Goal: Find contact information: Find contact information

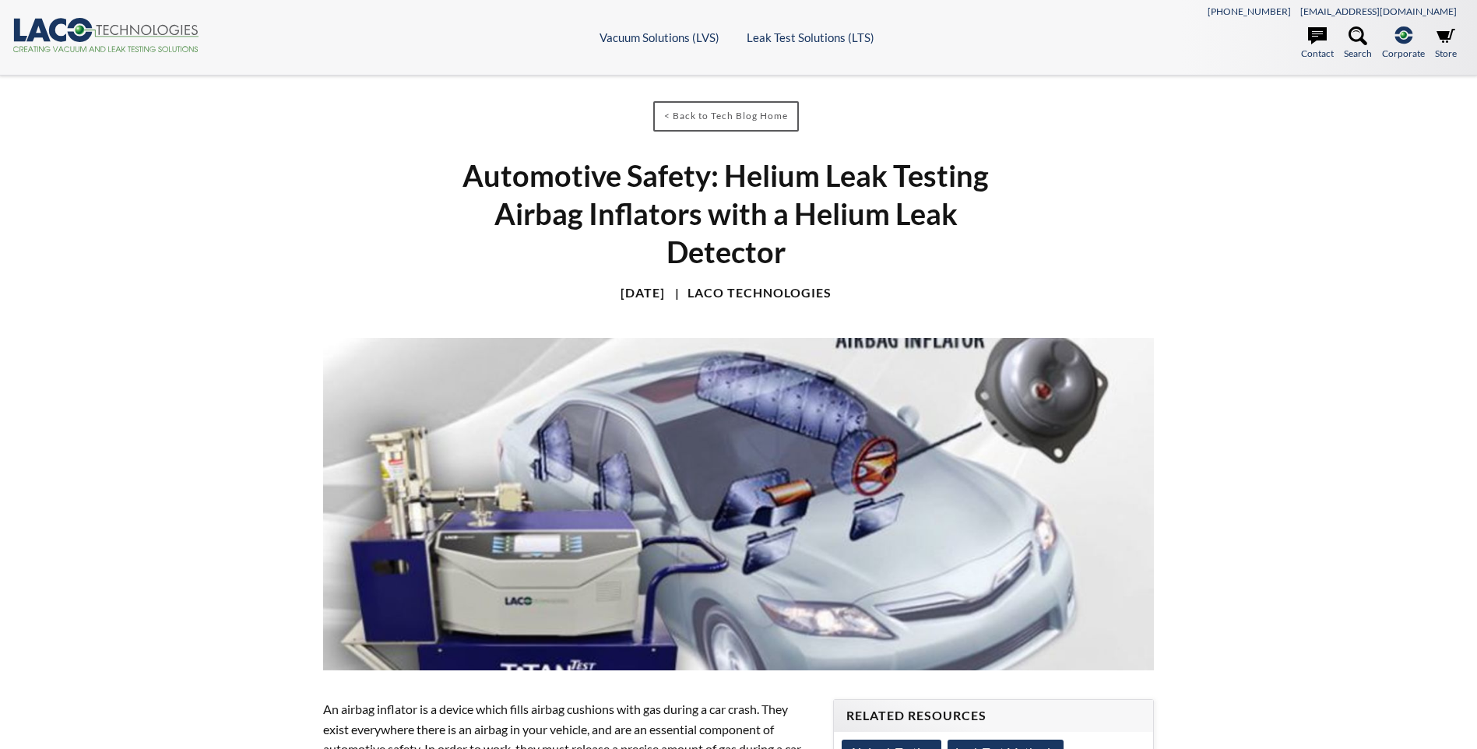
select select "Language Translate Widget"
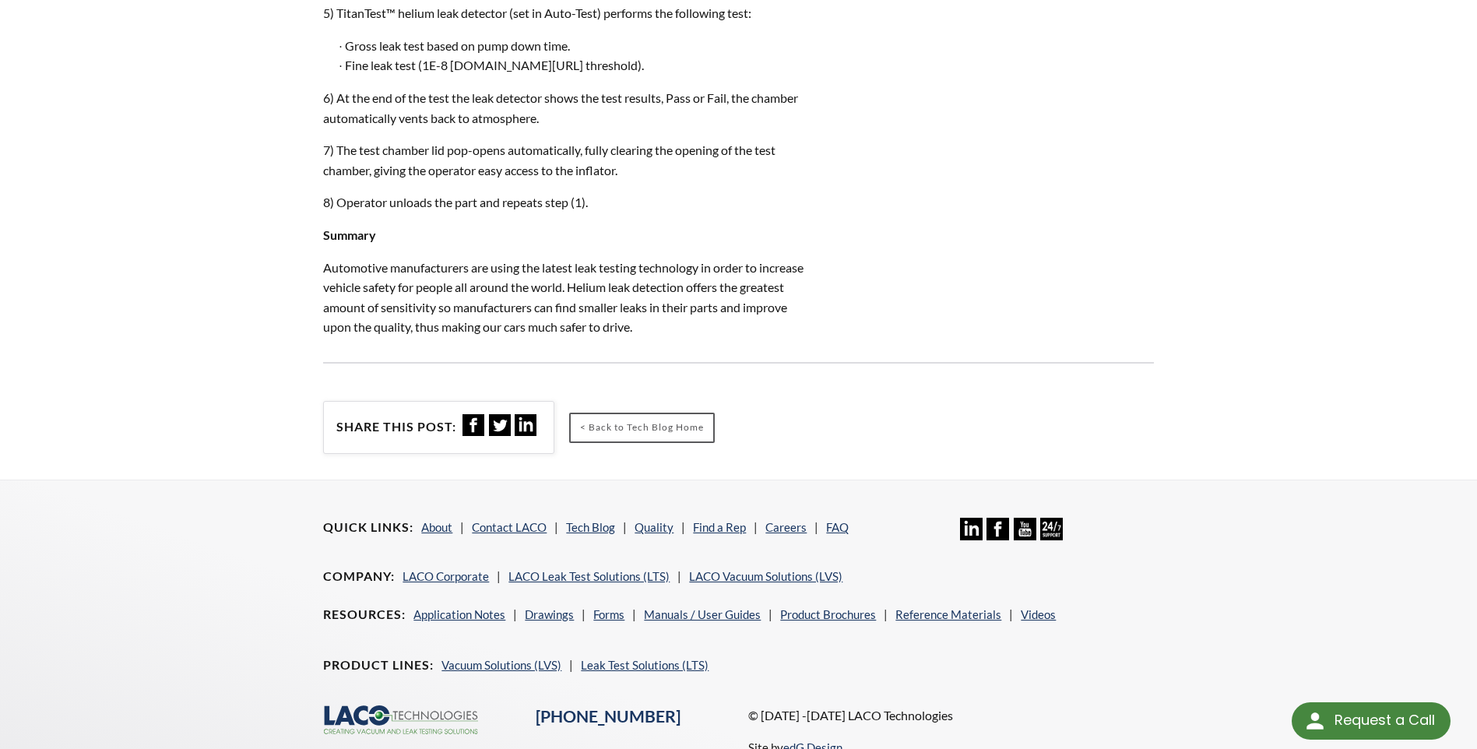
scroll to position [2327, 0]
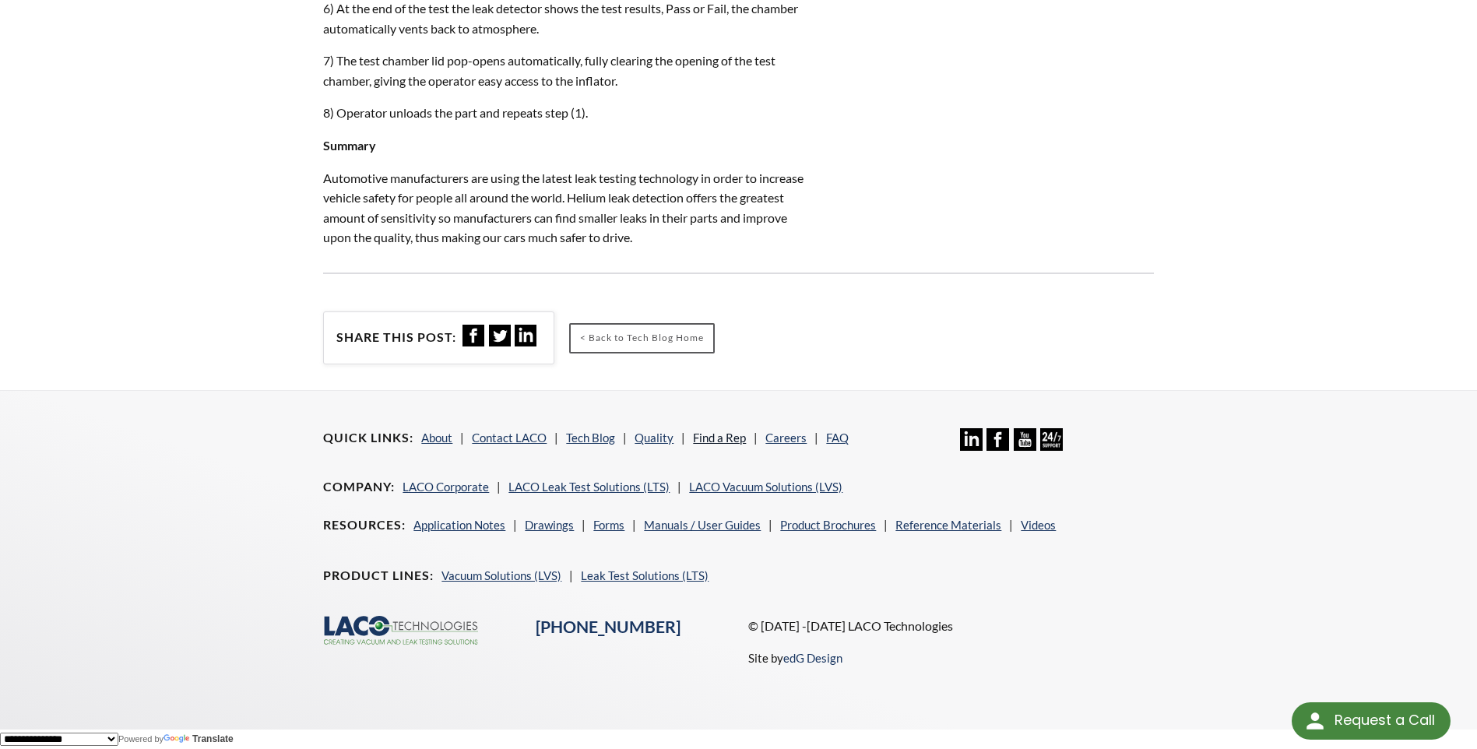
click at [695, 436] on link "Find a Rep" at bounding box center [719, 438] width 53 height 14
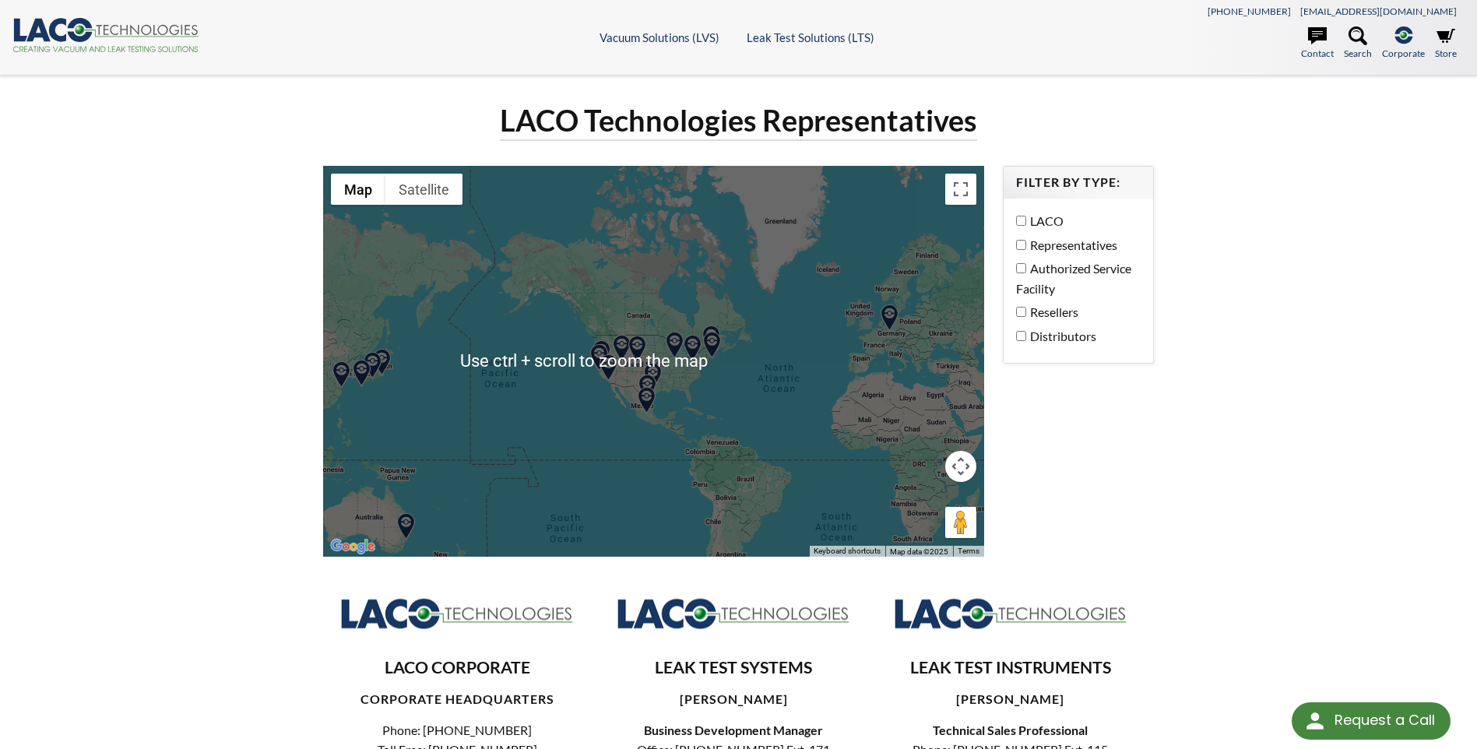
click at [886, 315] on img at bounding box center [889, 317] width 27 height 27
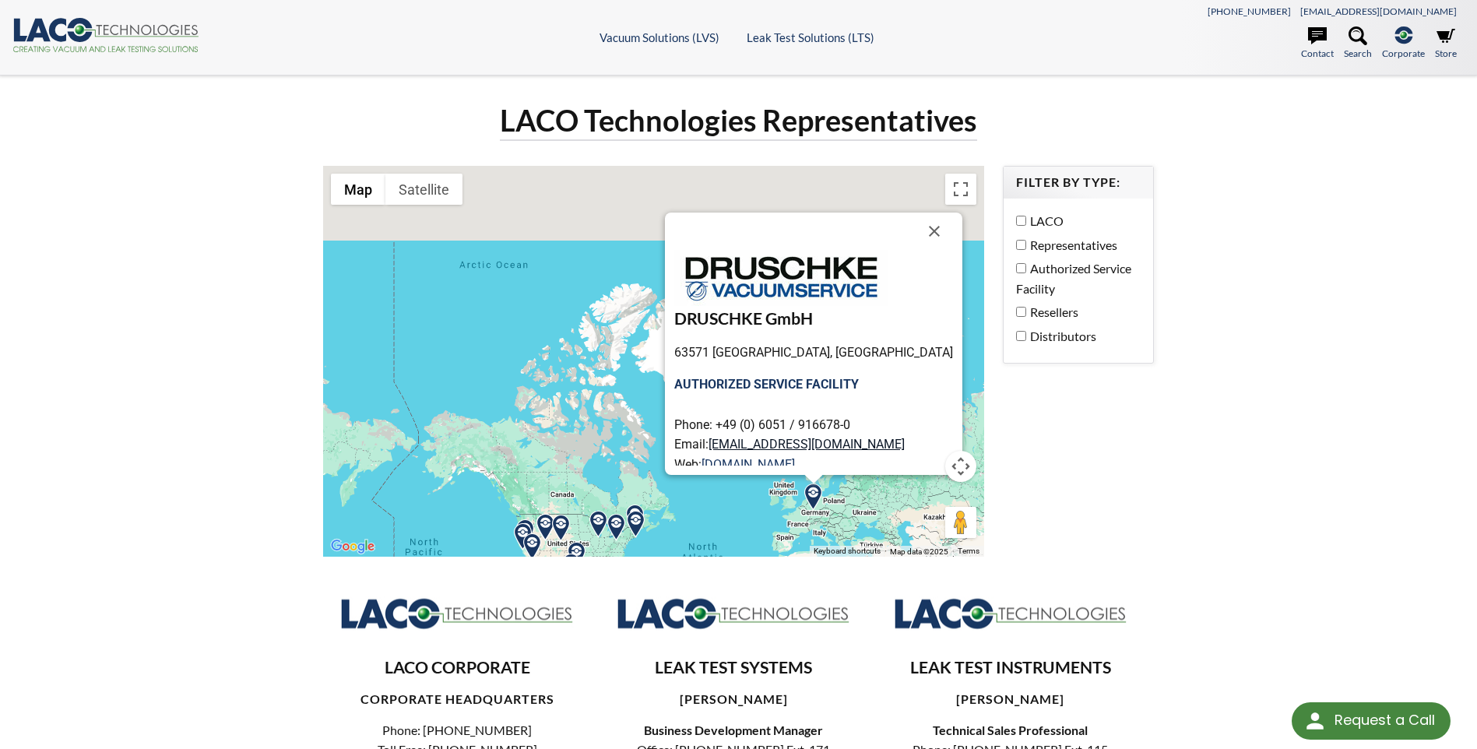
scroll to position [52, 0]
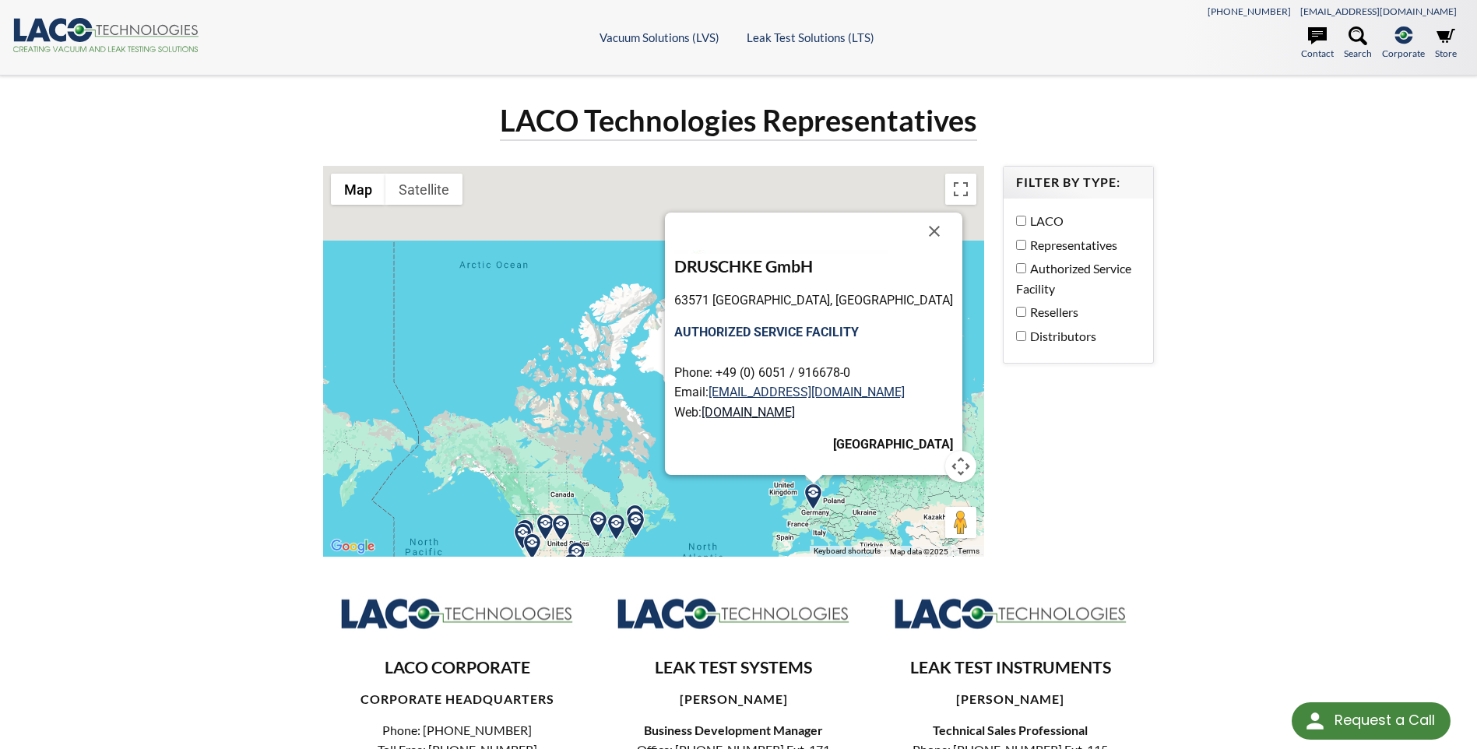
click at [795, 416] on link "www.druschke.eu" at bounding box center [748, 412] width 93 height 15
click at [916, 233] on button "Close" at bounding box center [934, 231] width 37 height 37
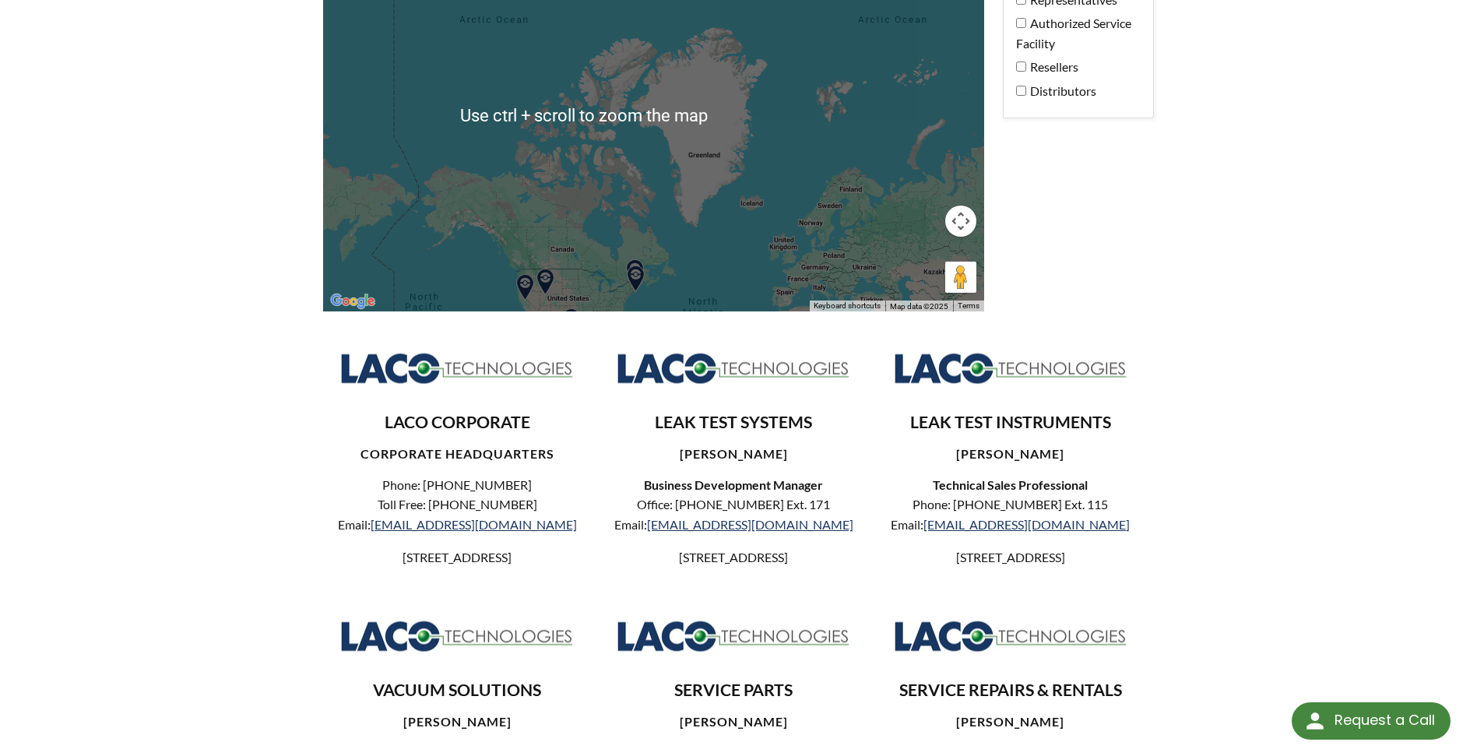
scroll to position [259, 0]
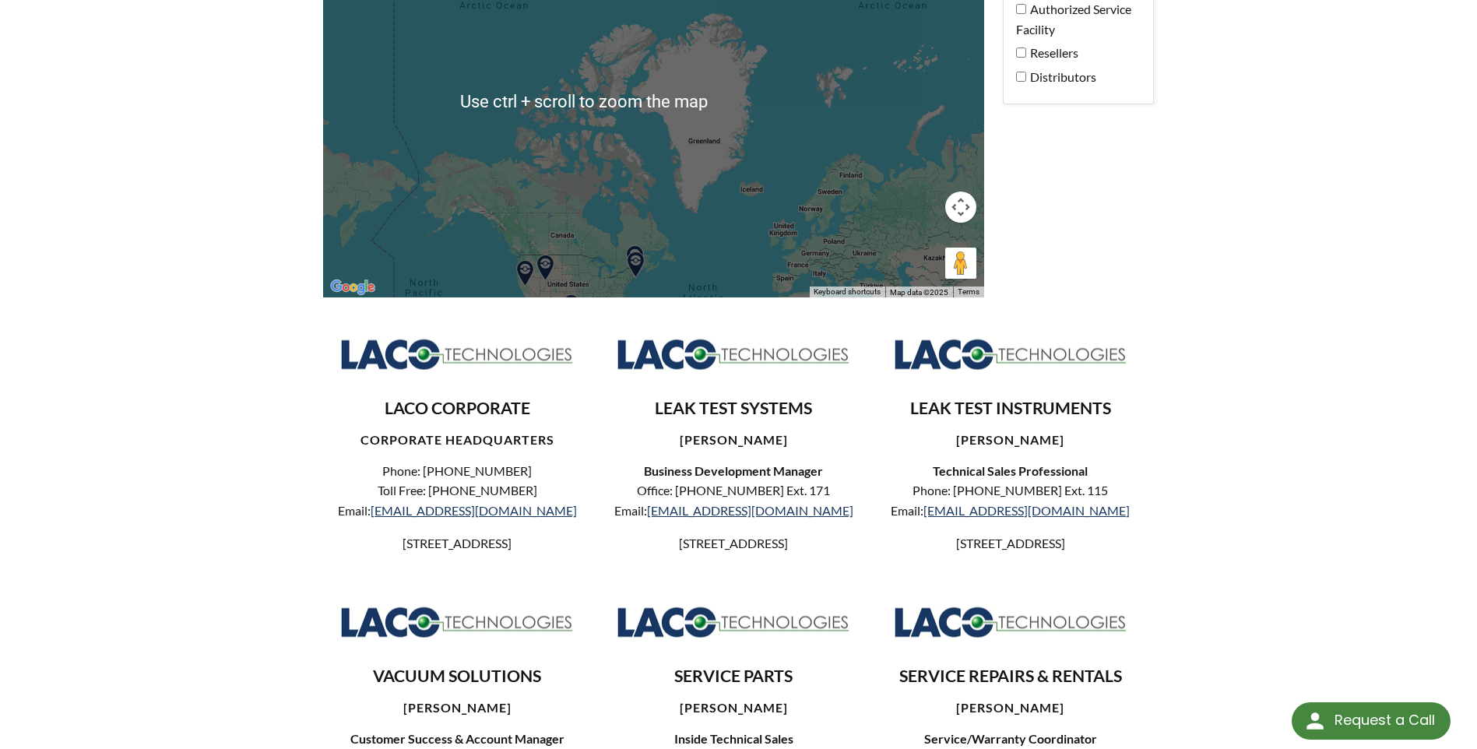
click at [744, 192] on div at bounding box center [653, 102] width 660 height 391
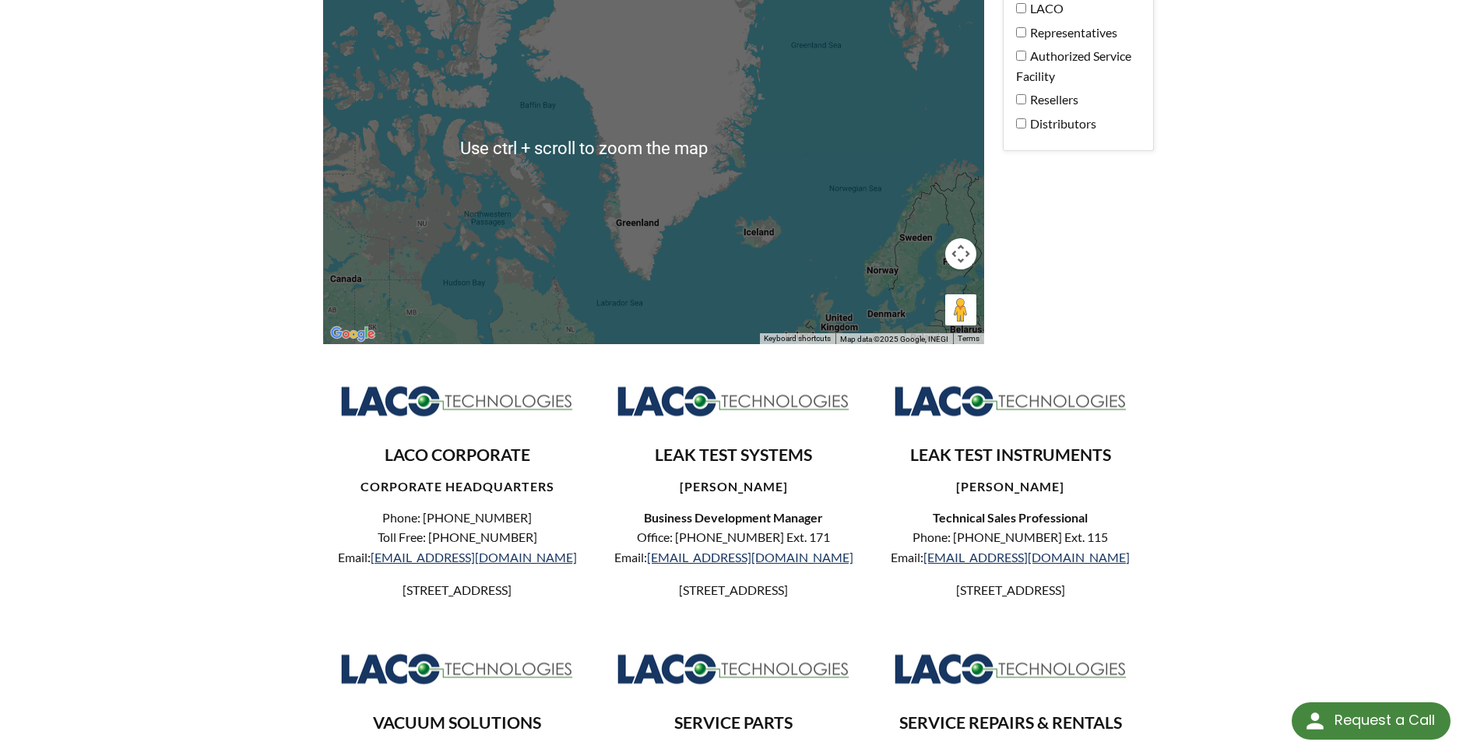
scroll to position [208, 0]
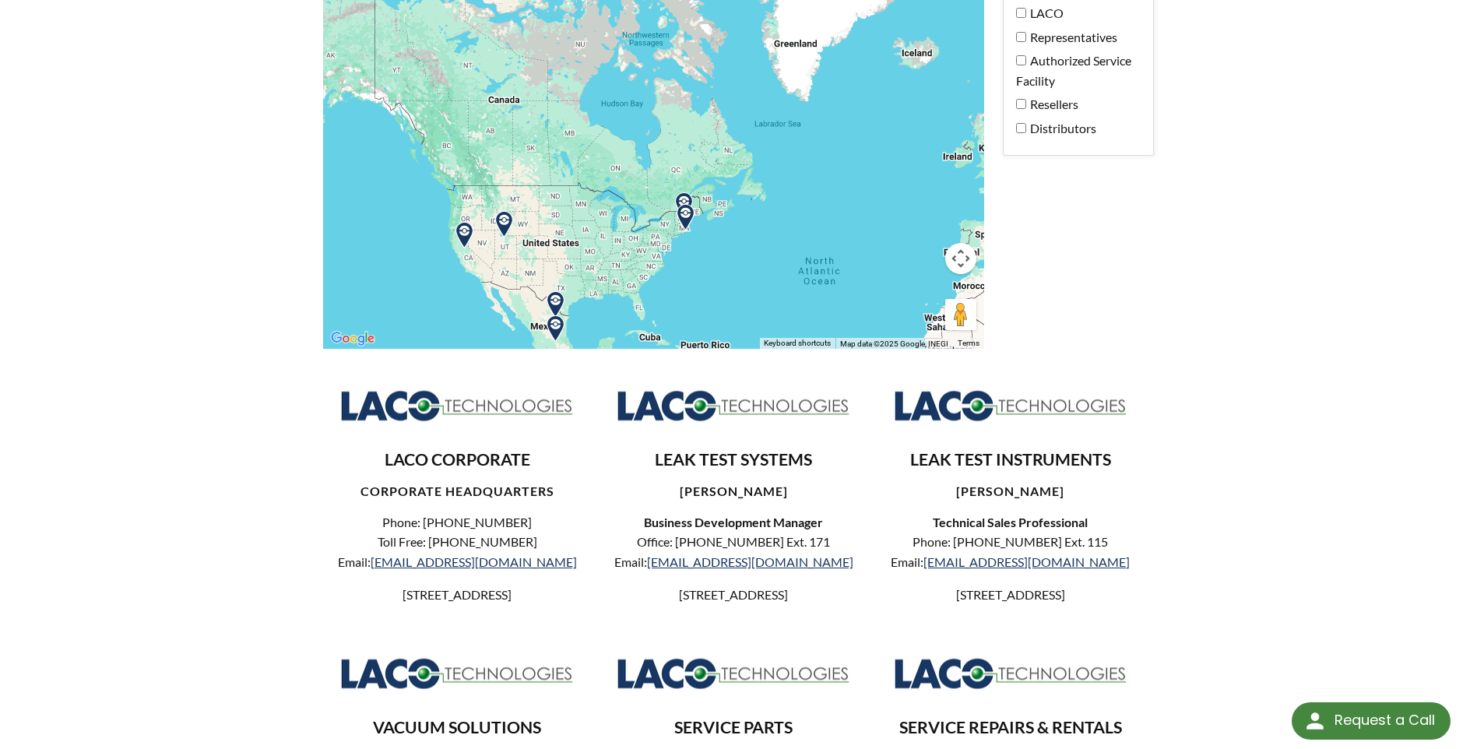
drag, startPoint x: 675, startPoint y: 207, endPoint x: 838, endPoint y: 18, distance: 249.6
click at [838, 18] on div at bounding box center [653, 153] width 660 height 391
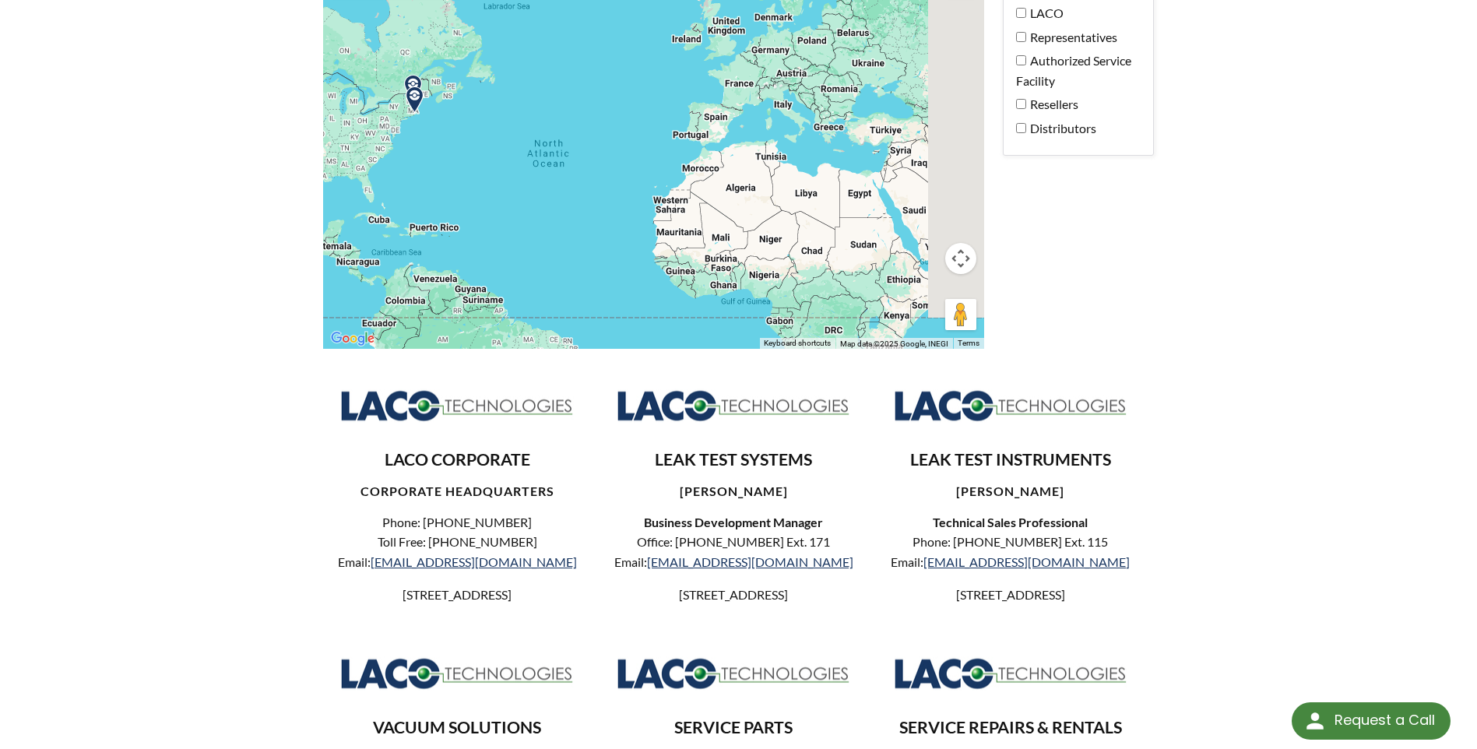
drag, startPoint x: 819, startPoint y: 202, endPoint x: 477, endPoint y: 94, distance: 358.4
click at [478, 94] on div at bounding box center [653, 153] width 660 height 391
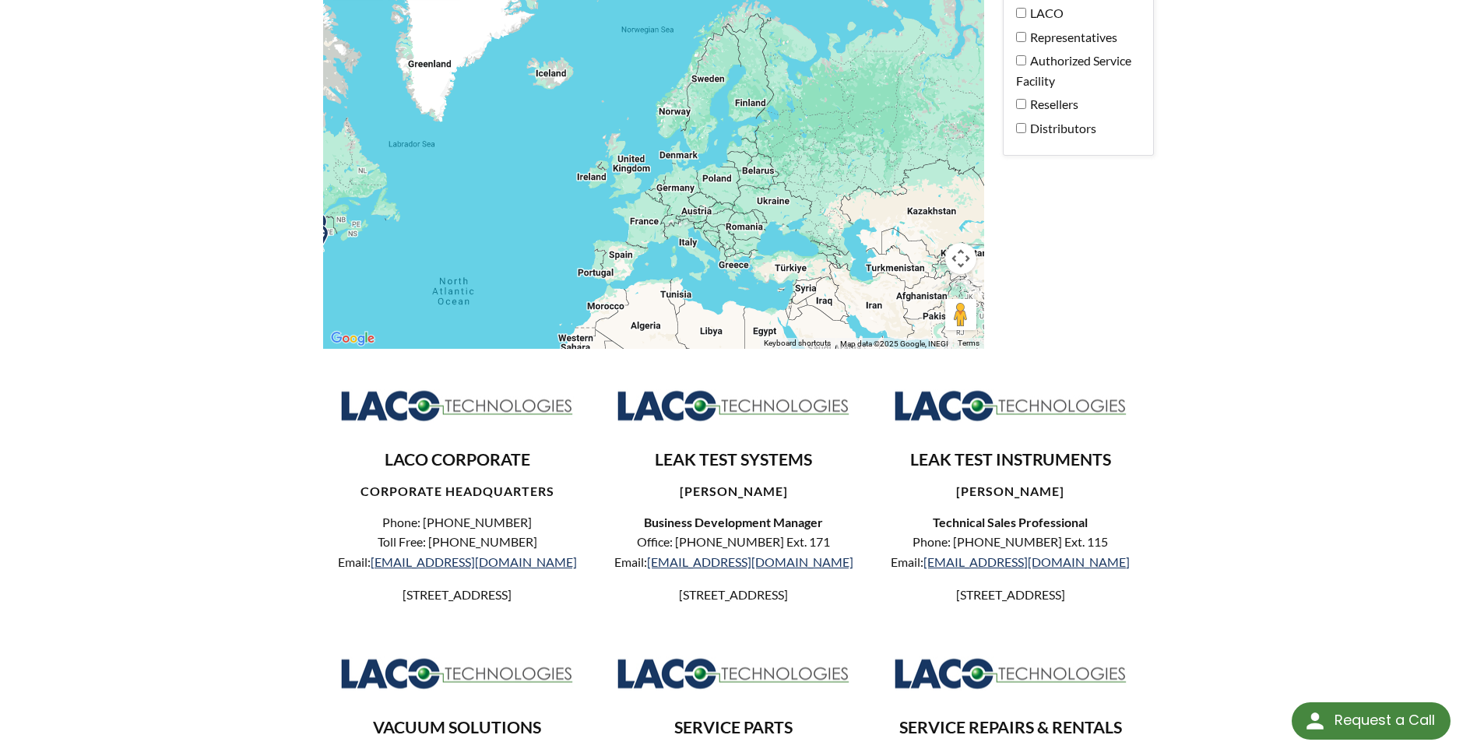
drag, startPoint x: 738, startPoint y: 88, endPoint x: 978, endPoint y: 241, distance: 284.3
click at [978, 241] on div at bounding box center [653, 153] width 660 height 391
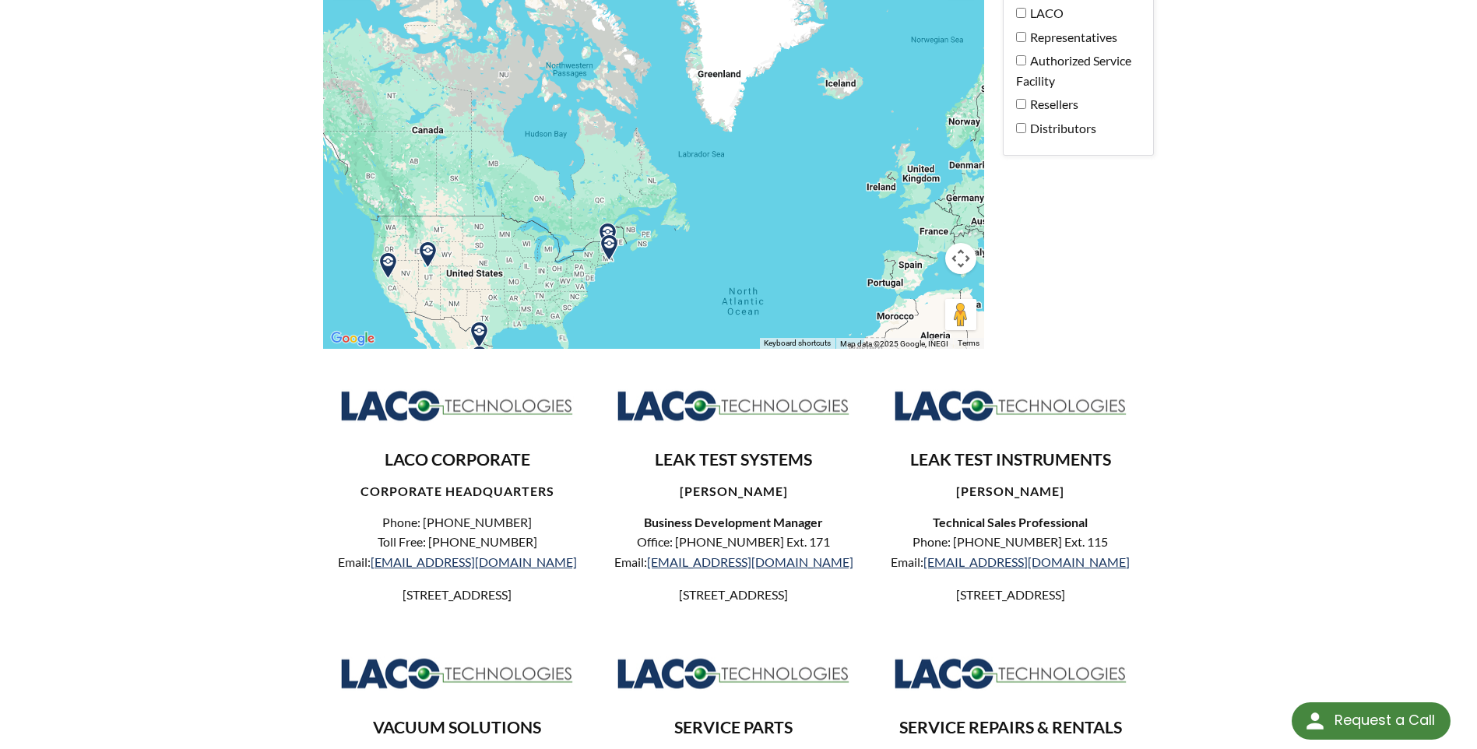
drag, startPoint x: 668, startPoint y: 204, endPoint x: 769, endPoint y: 196, distance: 100.8
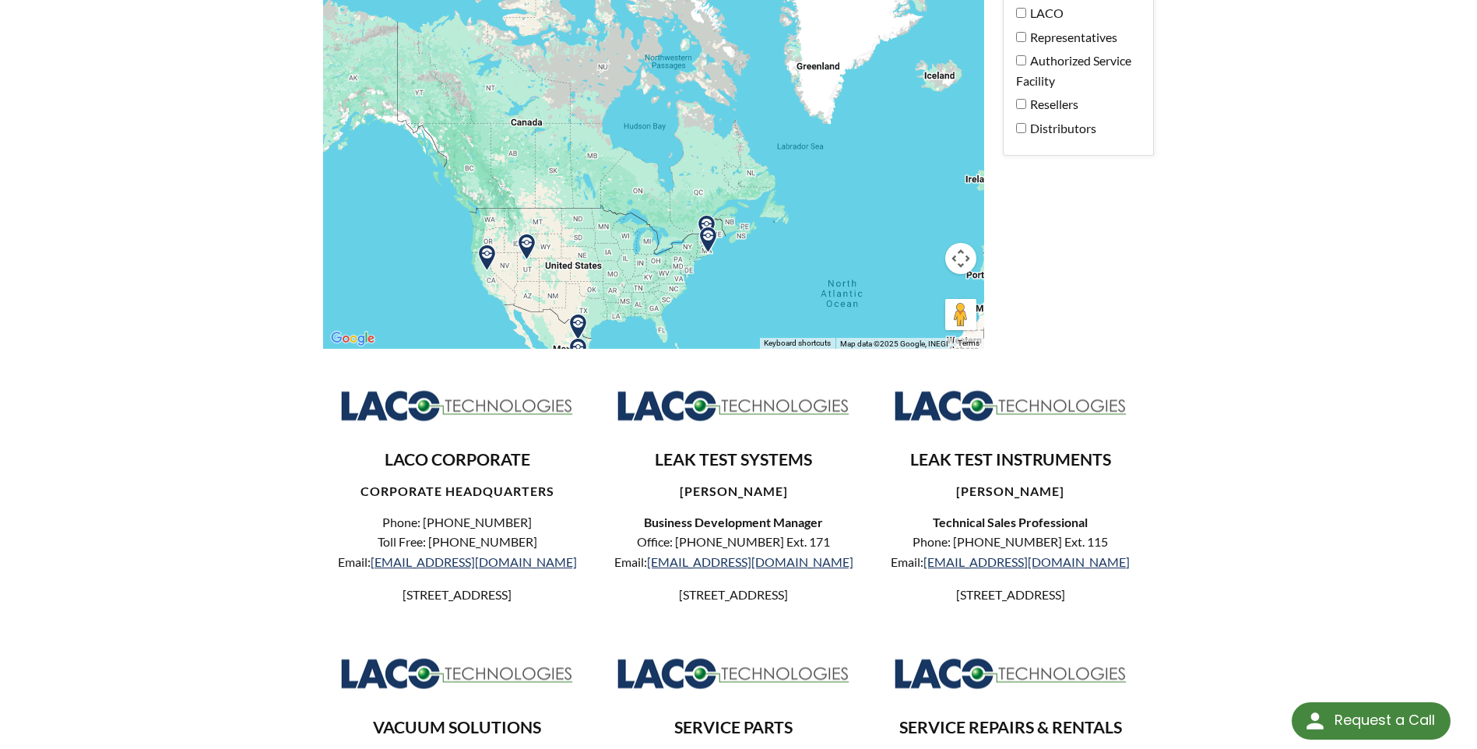
click at [769, 196] on div at bounding box center [653, 153] width 660 height 391
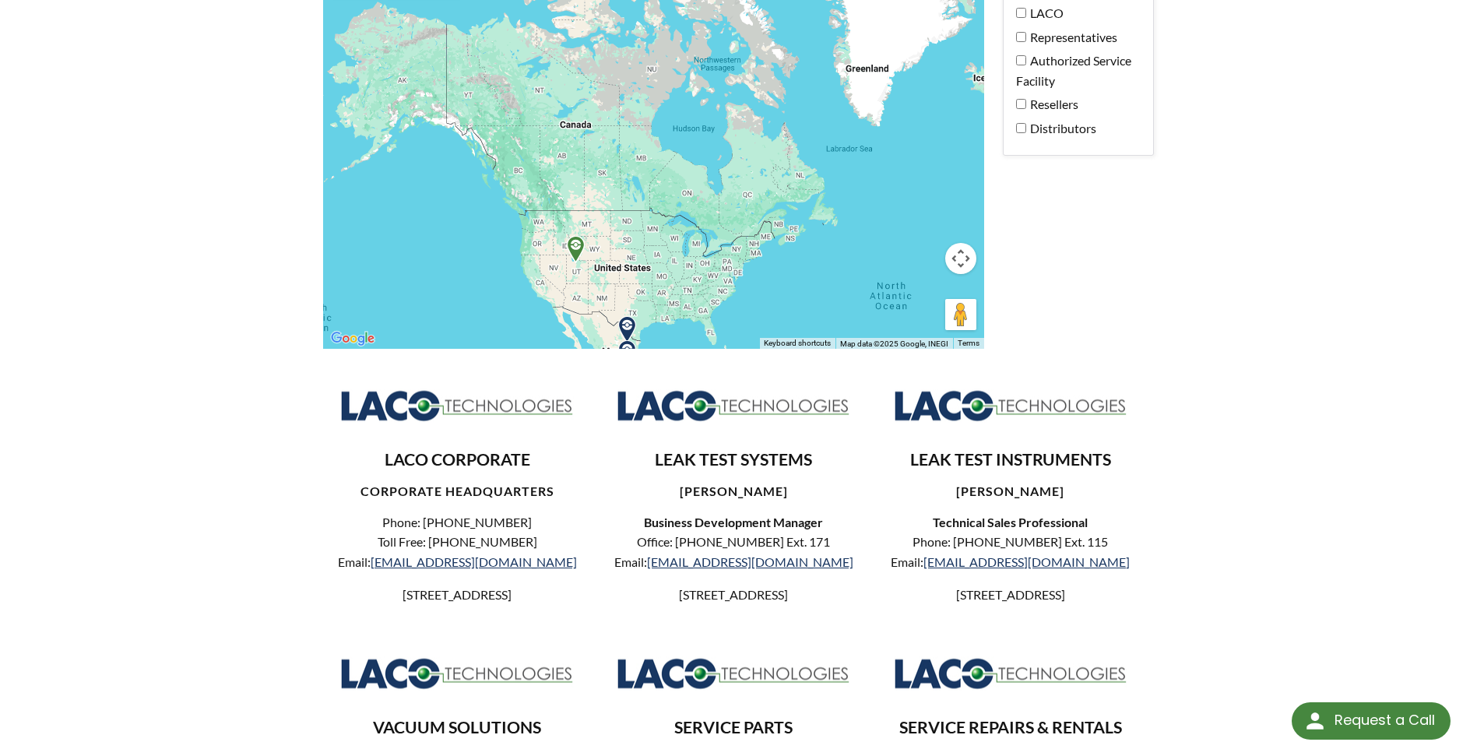
click at [1022, 121] on label "Distributors" at bounding box center [1074, 128] width 117 height 20
click at [573, 252] on img at bounding box center [575, 249] width 27 height 27
